Goal: Navigation & Orientation: Find specific page/section

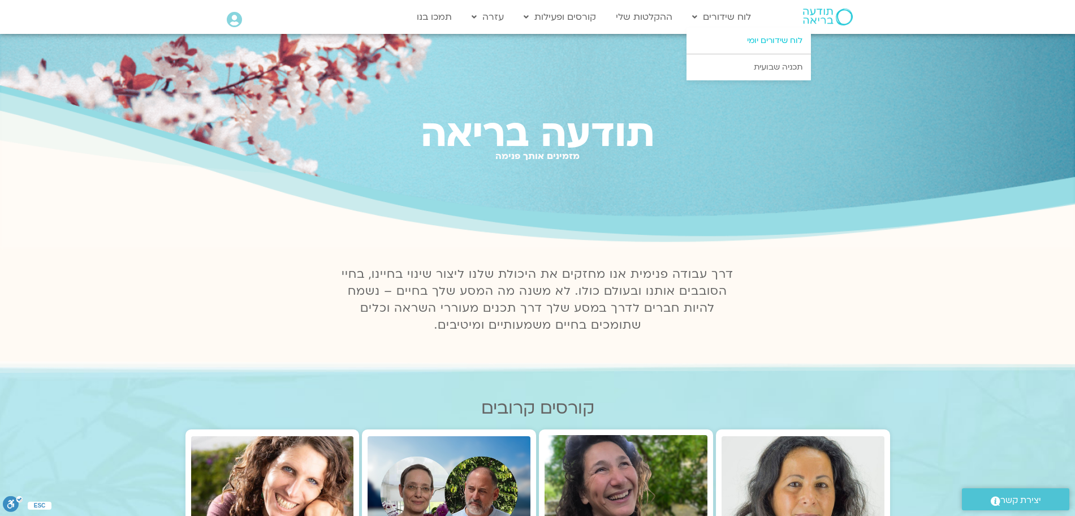
click at [772, 44] on link "לוח שידורים יומי" at bounding box center [749, 41] width 124 height 26
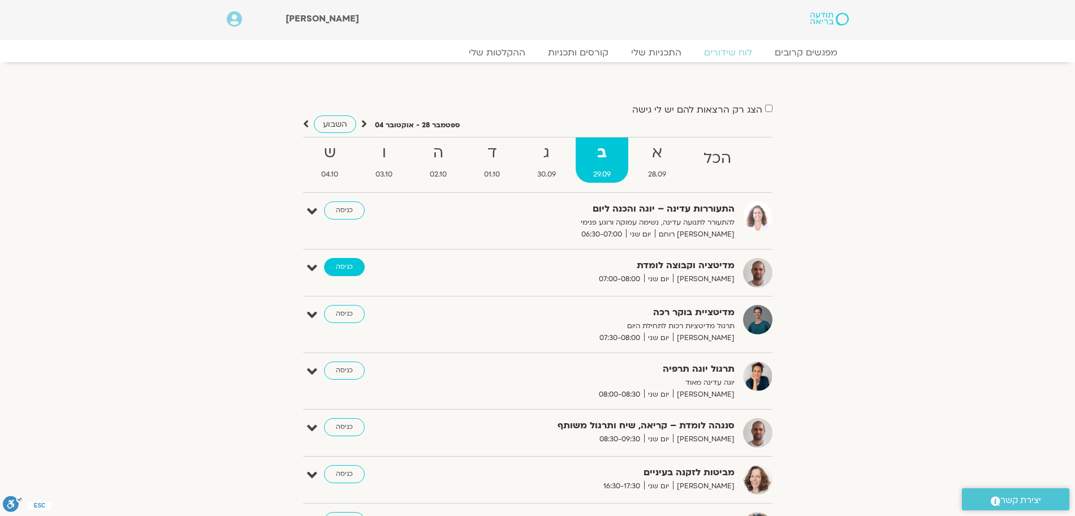
click at [345, 266] on link "כניסה" at bounding box center [344, 267] width 41 height 18
